Goal: Information Seeking & Learning: Learn about a topic

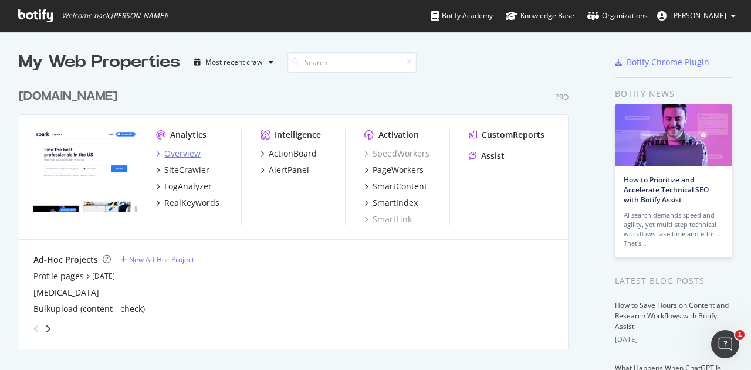
click at [192, 153] on div "Overview" at bounding box center [182, 154] width 36 height 12
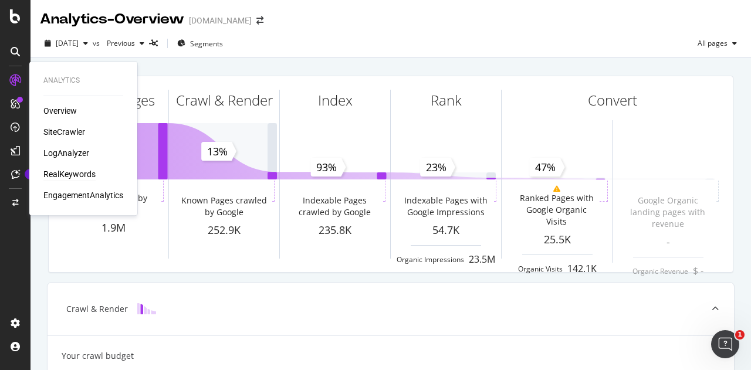
click at [82, 171] on div "RealKeywords" at bounding box center [69, 174] width 52 height 12
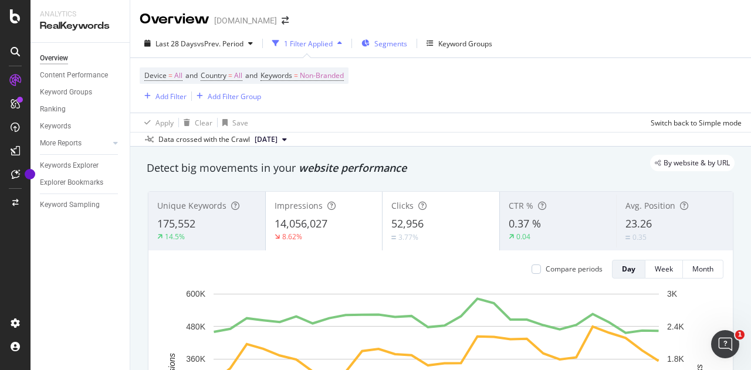
click at [391, 42] on span "Segments" at bounding box center [390, 44] width 33 height 10
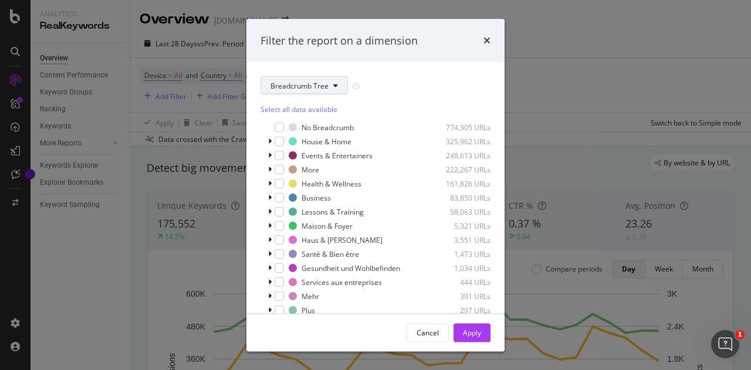
click at [320, 84] on span "Breadcrumb Tree" at bounding box center [299, 85] width 58 height 10
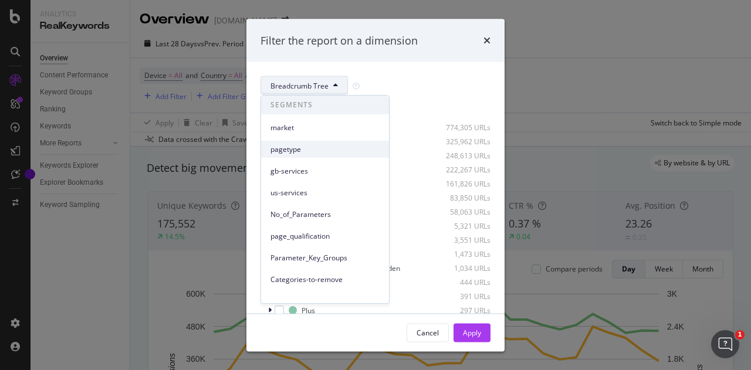
click at [295, 157] on div "pagetype" at bounding box center [325, 149] width 128 height 17
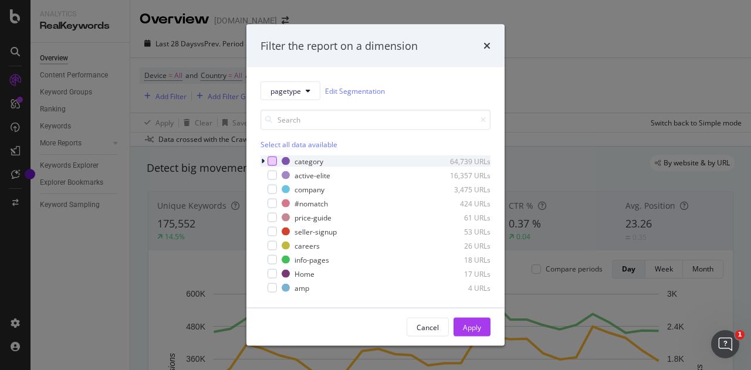
click at [273, 161] on div "modal" at bounding box center [271, 161] width 9 height 9
click at [468, 320] on div "Apply" at bounding box center [472, 328] width 18 height 18
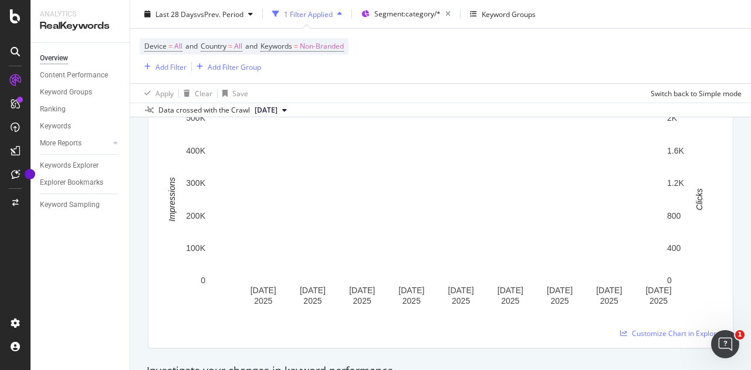
scroll to position [59, 0]
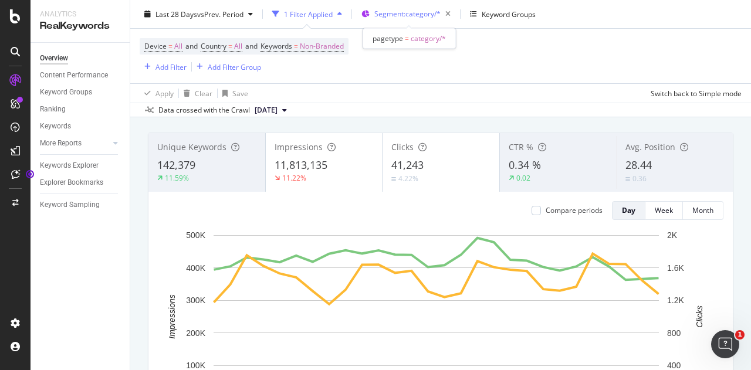
click at [391, 13] on span "Segment: category/*" at bounding box center [407, 14] width 66 height 10
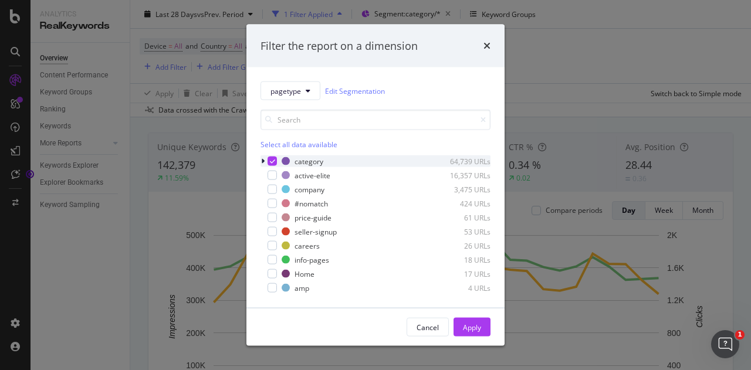
drag, startPoint x: 268, startPoint y: 161, endPoint x: 275, endPoint y: 158, distance: 7.6
click at [269, 160] on div "modal" at bounding box center [271, 161] width 9 height 9
click at [270, 214] on div "modal" at bounding box center [271, 217] width 9 height 9
click at [479, 324] on div "Apply" at bounding box center [472, 327] width 18 height 10
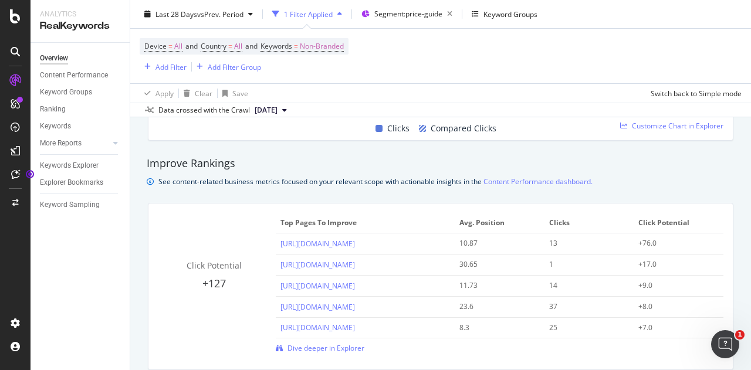
scroll to position [1056, 0]
